Goal: Check status: Check status

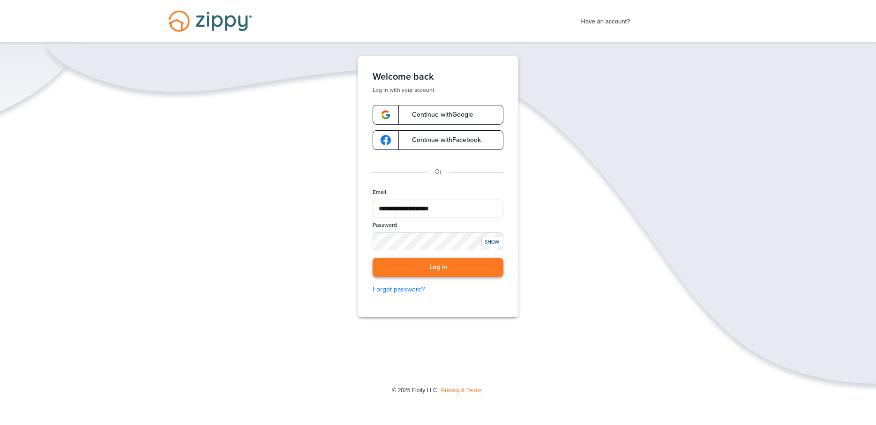
click at [432, 266] on button "Log in" at bounding box center [438, 267] width 131 height 19
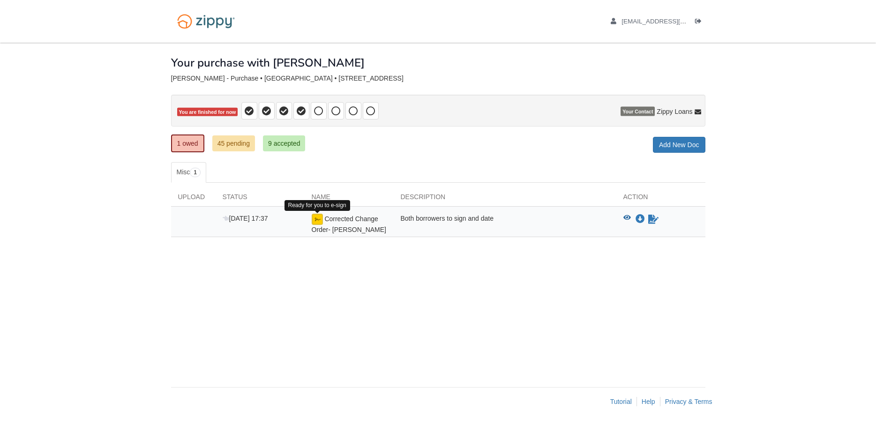
click at [314, 221] on img at bounding box center [317, 219] width 11 height 11
click at [652, 216] on icon "Sign Form" at bounding box center [653, 219] width 10 height 9
click at [235, 145] on link "45 pending" at bounding box center [233, 143] width 43 height 16
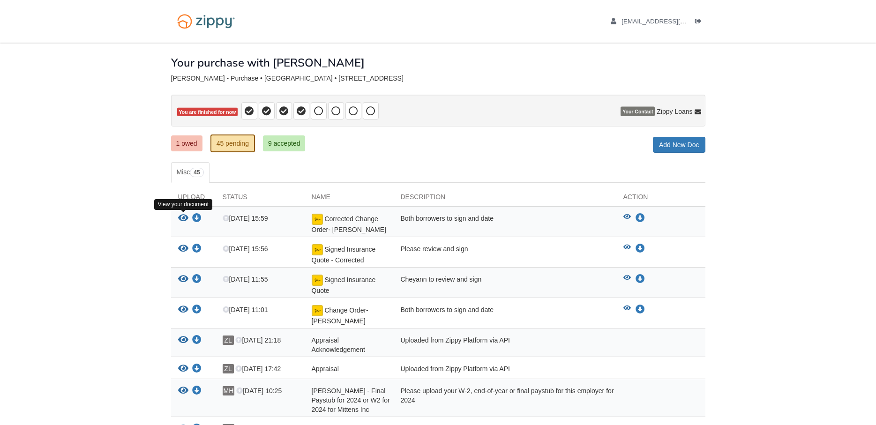
click at [181, 217] on icon "View Corrected Change Order- Fortin" at bounding box center [183, 218] width 10 height 9
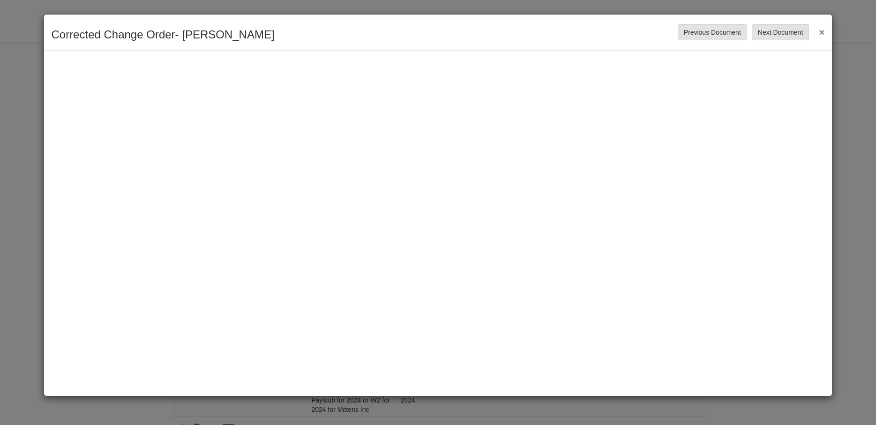
click at [823, 29] on button "×" at bounding box center [819, 31] width 11 height 17
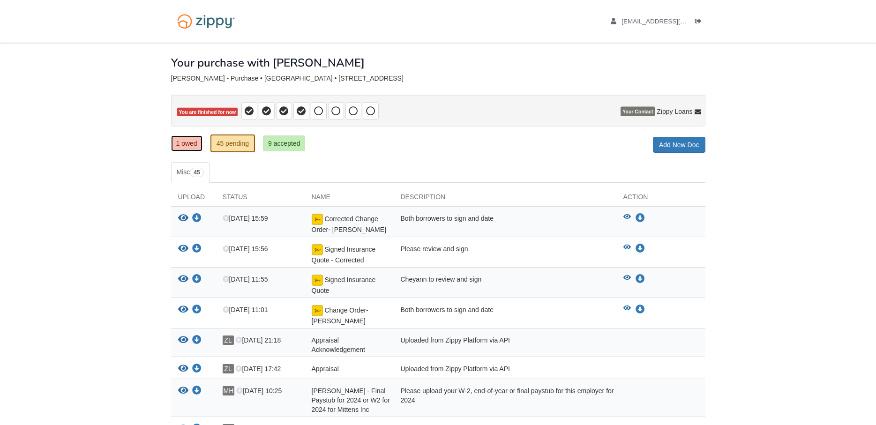
click at [187, 143] on link "1 owed" at bounding box center [186, 143] width 31 height 16
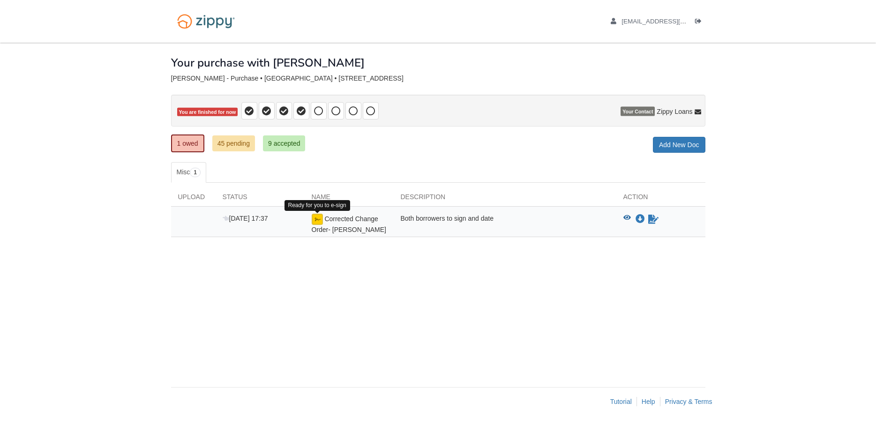
click at [317, 218] on img at bounding box center [317, 219] width 11 height 11
click at [654, 218] on icon "Sign Form" at bounding box center [653, 219] width 10 height 9
